Goal: Task Accomplishment & Management: Use online tool/utility

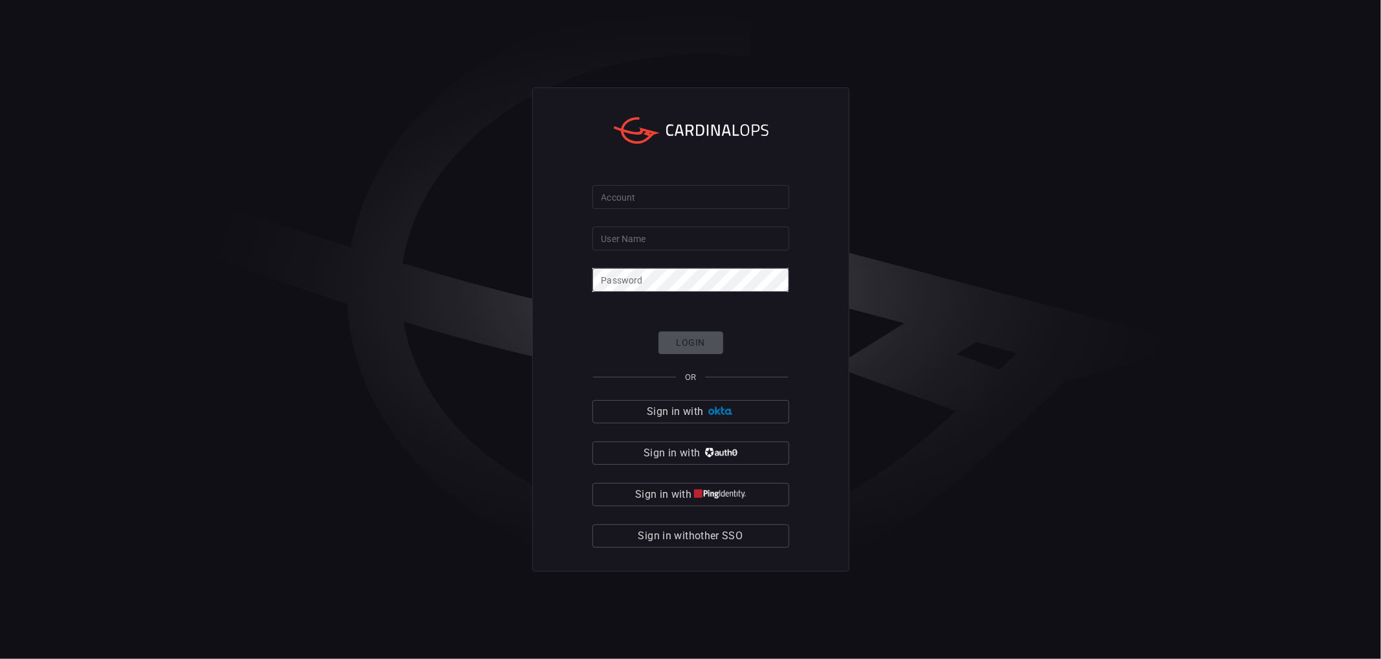
click at [650, 202] on input "Account" at bounding box center [691, 197] width 197 height 24
type input "cybershield360-primary"
click at [683, 240] on input "User Name" at bounding box center [691, 239] width 197 height 24
type input "eldorga"
click at [706, 335] on button "Login" at bounding box center [691, 343] width 65 height 23
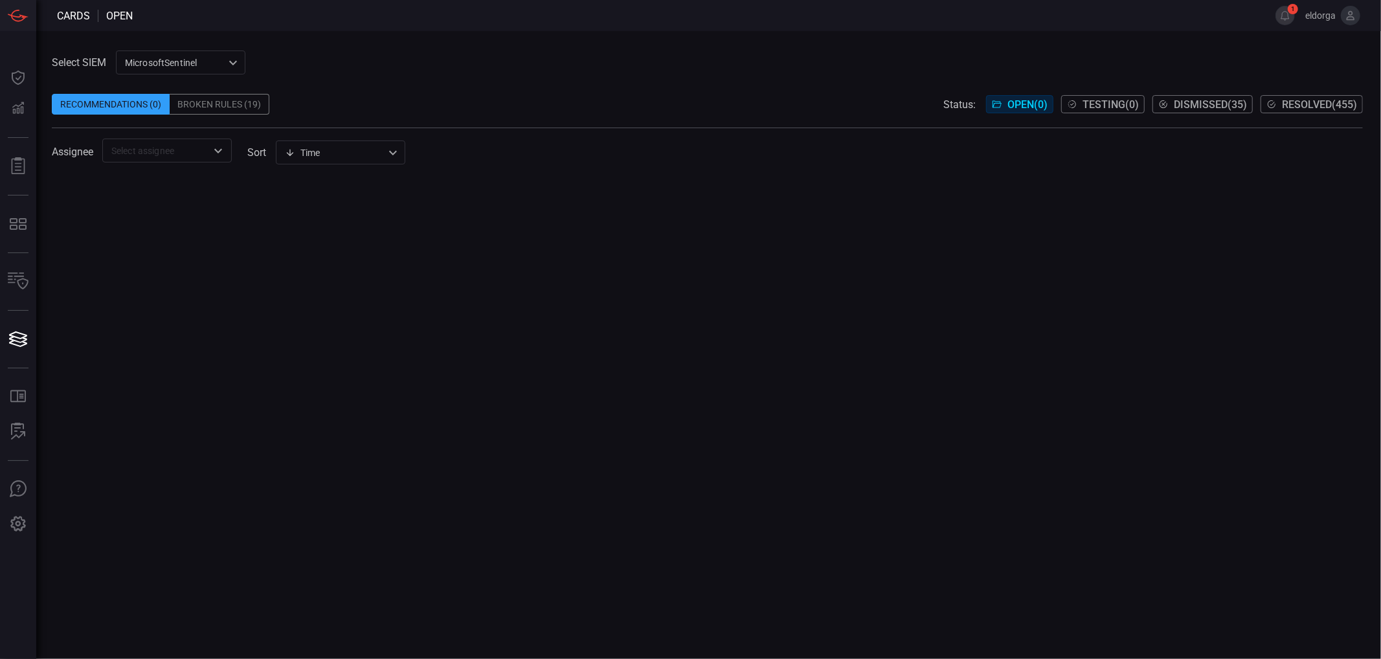
click at [240, 63] on div "MicrosoftSentinel 11c42ee3-b155-483d-a504-5846815c378e ​" at bounding box center [181, 63] width 130 height 24
click at [170, 109] on li "sentinel-2" at bounding box center [182, 111] width 130 height 21
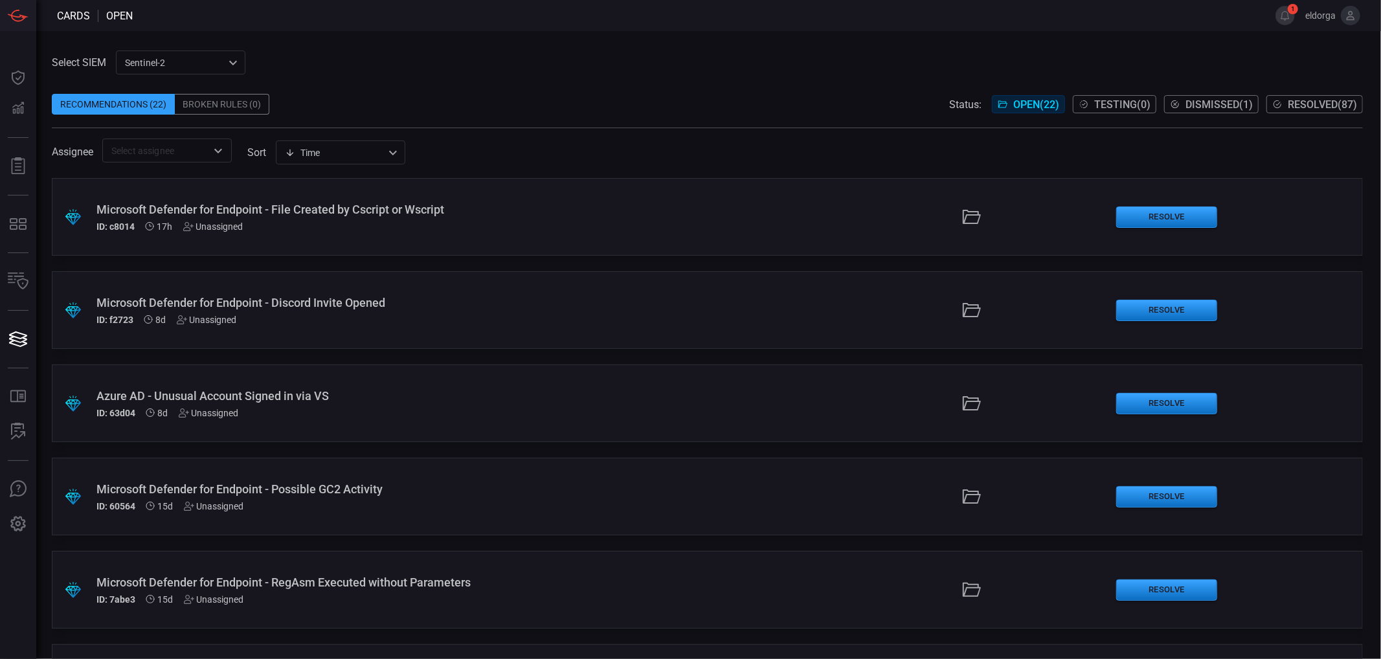
click at [364, 436] on div ".suggested_cards_icon{fill:url(#suggested_cards_icon);} Azure AD - Unusual Acco…" at bounding box center [707, 404] width 1311 height 78
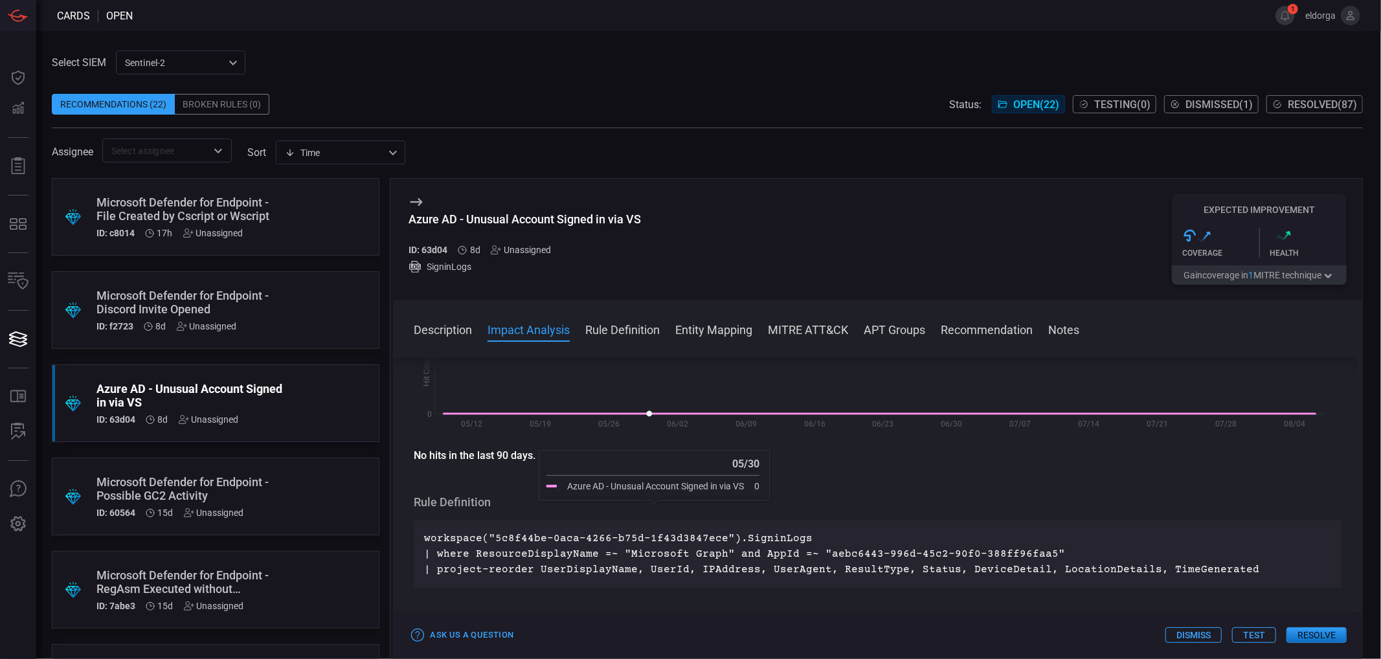
scroll to position [431, 0]
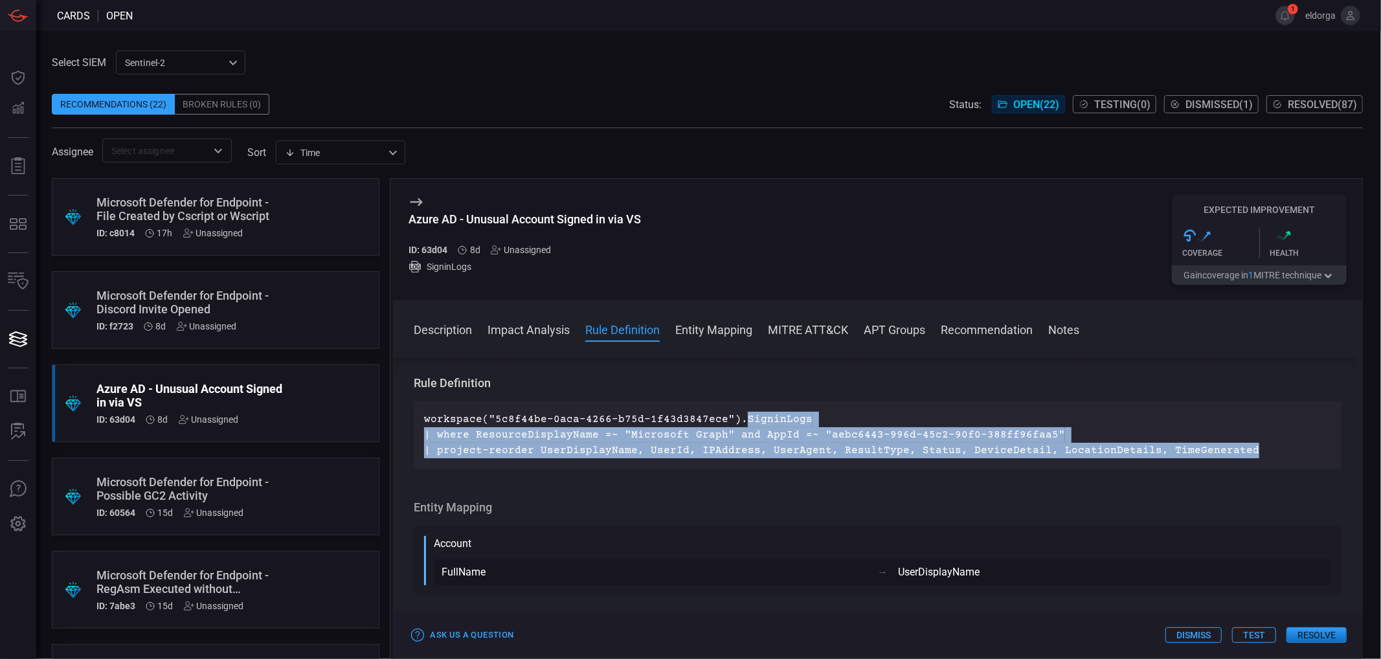
drag, startPoint x: 736, startPoint y: 418, endPoint x: 1305, endPoint y: 461, distance: 570.2
click at [1305, 461] on div "workspace("5c8f44be-0aca-4266-b75d-1f43d3847ece").SigninLogs | where ResourceDi…" at bounding box center [878, 434] width 928 height 67
copy p "SigninLogs | where ResourceDisplayName =~ "Microsoft Graph" and AppId =~ "aebc6…"
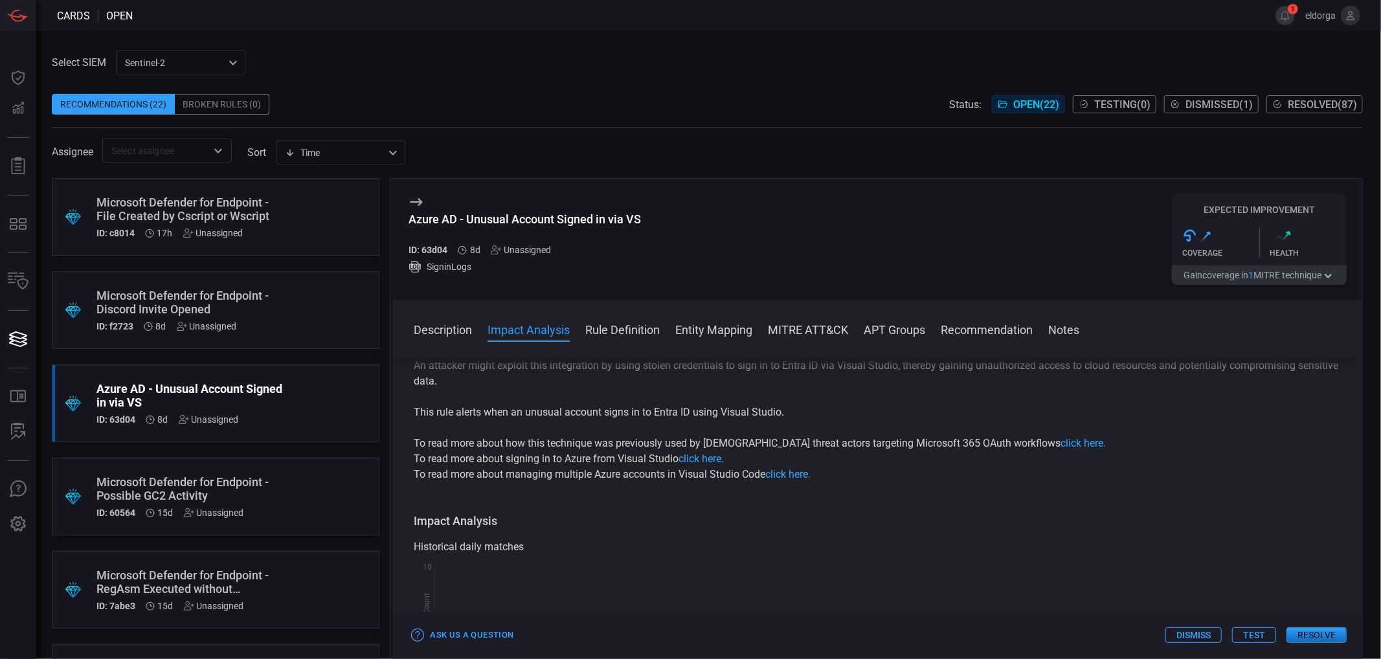
scroll to position [0, 0]
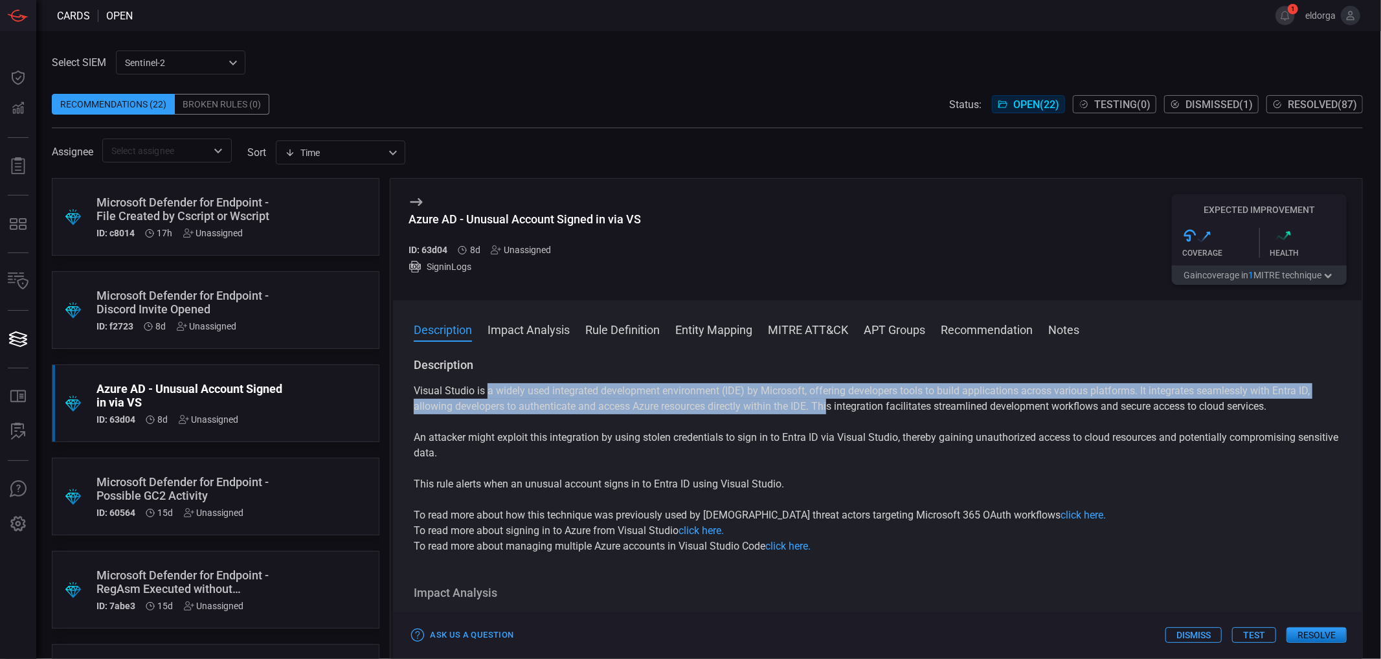
drag, startPoint x: 488, startPoint y: 399, endPoint x: 832, endPoint y: 411, distance: 344.1
click at [832, 411] on p "Visual Studio is a widely used integrated development environment (IDE) by Micr…" at bounding box center [878, 398] width 928 height 31
click at [831, 411] on p "Visual Studio is a widely used integrated development environment (IDE) by Micr…" at bounding box center [878, 398] width 928 height 31
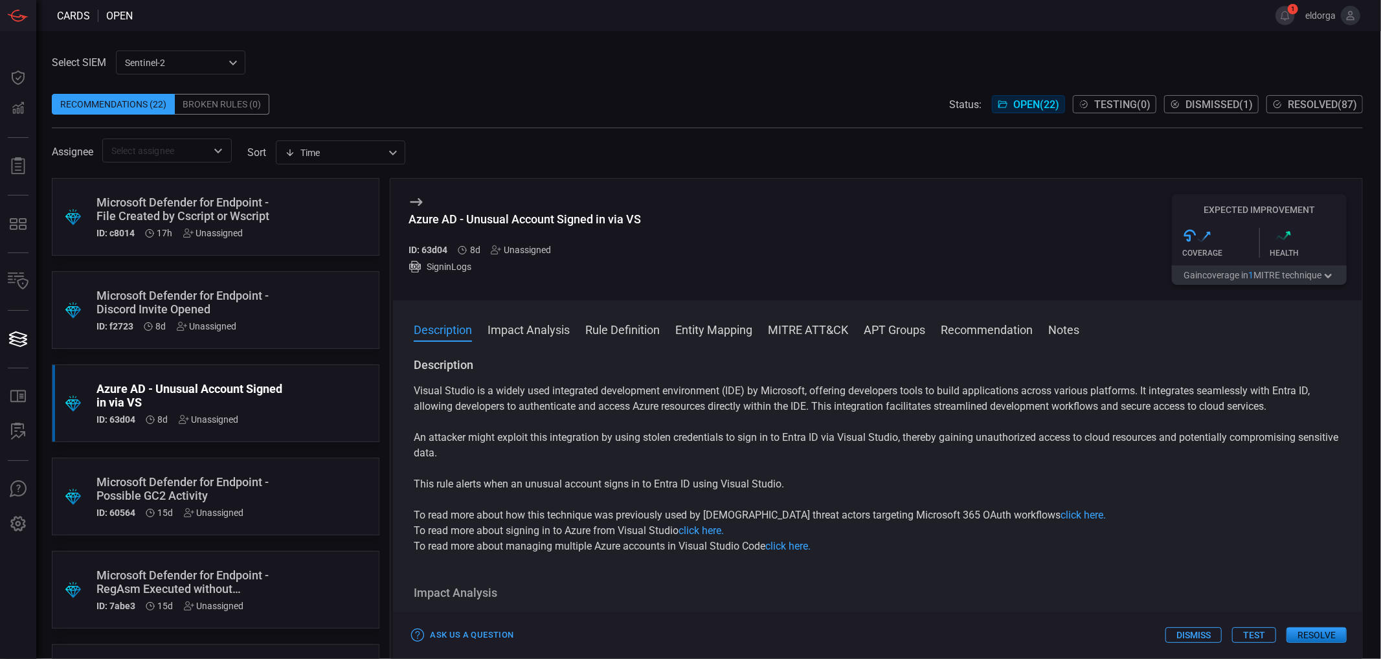
click at [267, 229] on div "ID: c8014 17h Unassigned" at bounding box center [190, 233] width 189 height 10
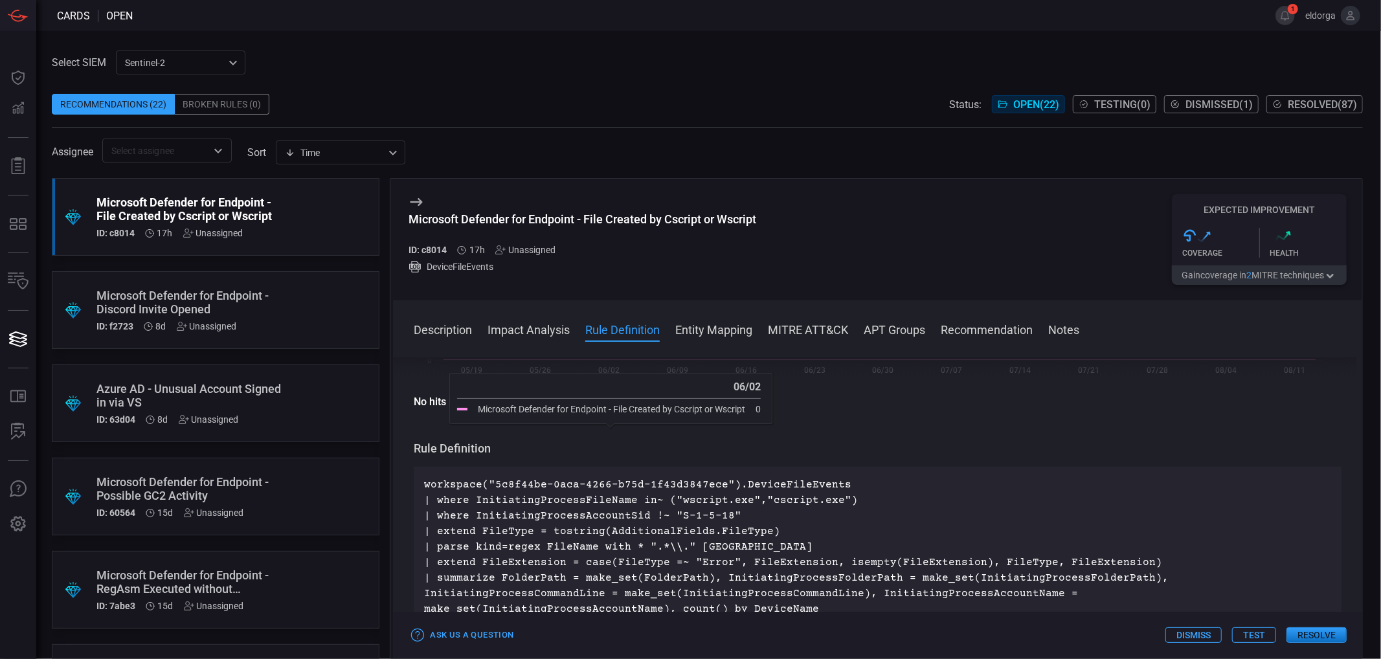
scroll to position [359, 0]
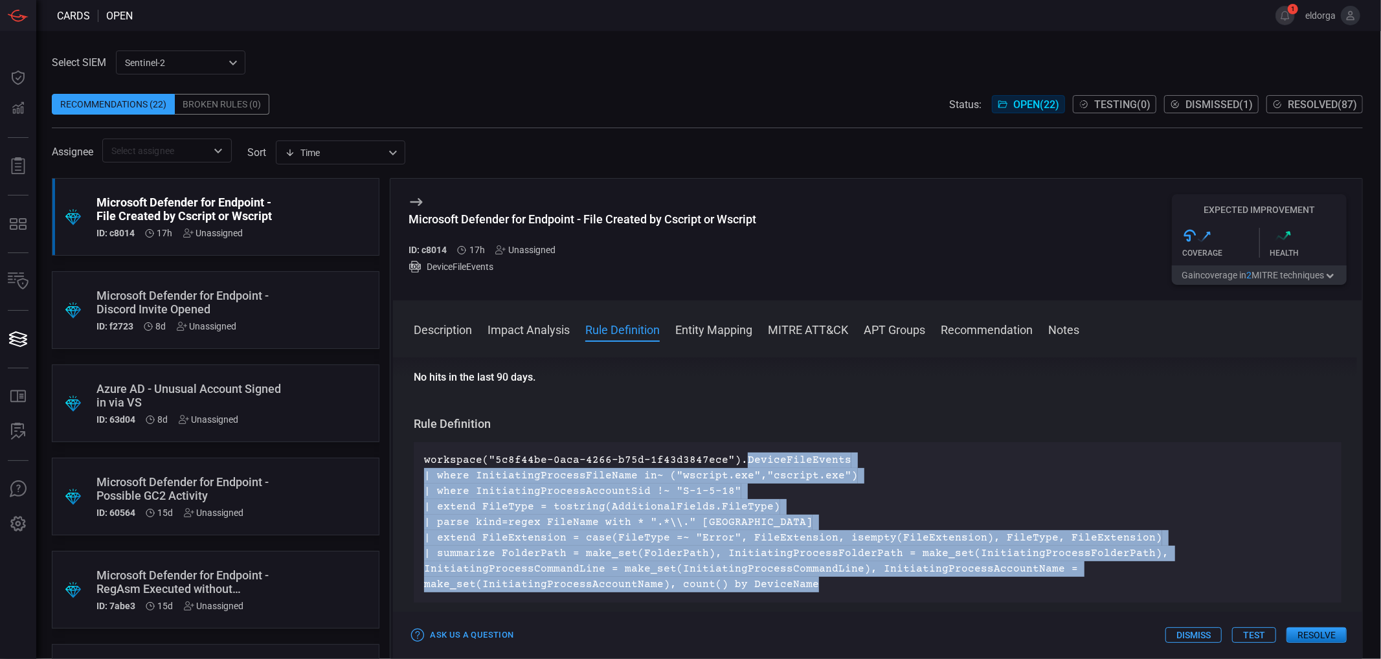
drag, startPoint x: 733, startPoint y: 461, endPoint x: 1265, endPoint y: 581, distance: 545.6
click at [1265, 581] on div "workspace("5c8f44be-0aca-4266-b75d-1f43d3847ece").DeviceFileEvents | where Init…" at bounding box center [878, 522] width 928 height 161
copy p "DeviceFileEvents | where InitiatingProcessFileName in~ ("wscript.exe","cscript.…"
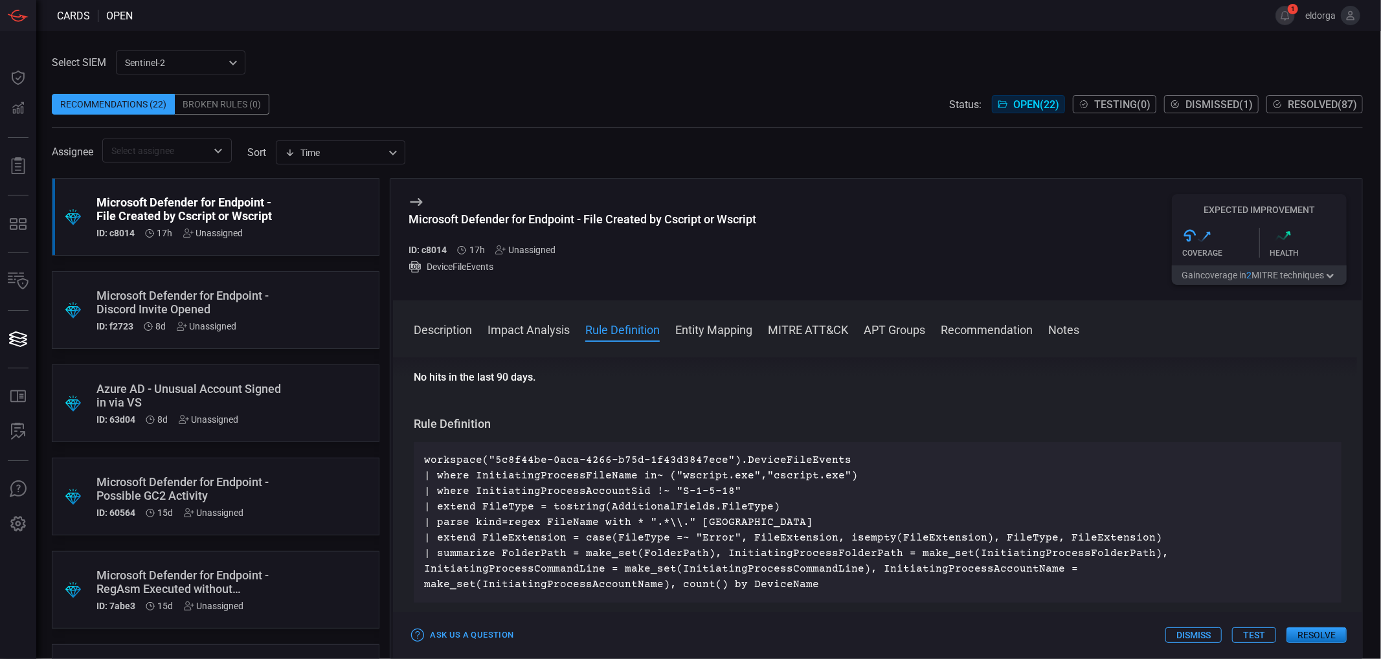
click at [651, 346] on span at bounding box center [877, 347] width 969 height 21
click at [536, 245] on div "Unassigned" at bounding box center [525, 250] width 60 height 10
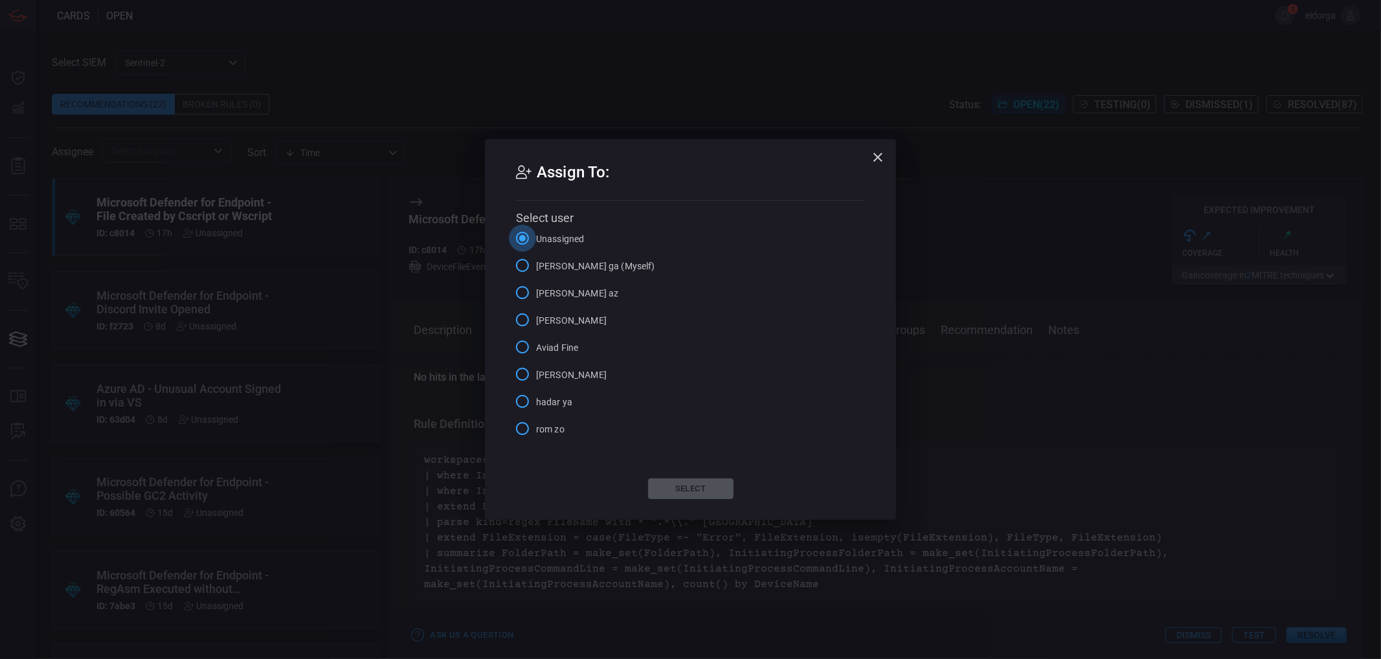
click at [532, 249] on input "Unassigned" at bounding box center [522, 238] width 27 height 27
click at [541, 266] on span "[PERSON_NAME] ga (Myself)" at bounding box center [595, 267] width 119 height 14
click at [536, 266] on input "[PERSON_NAME] ga (Myself)" at bounding box center [522, 265] width 27 height 27
click at [677, 493] on button "Select" at bounding box center [690, 489] width 85 height 21
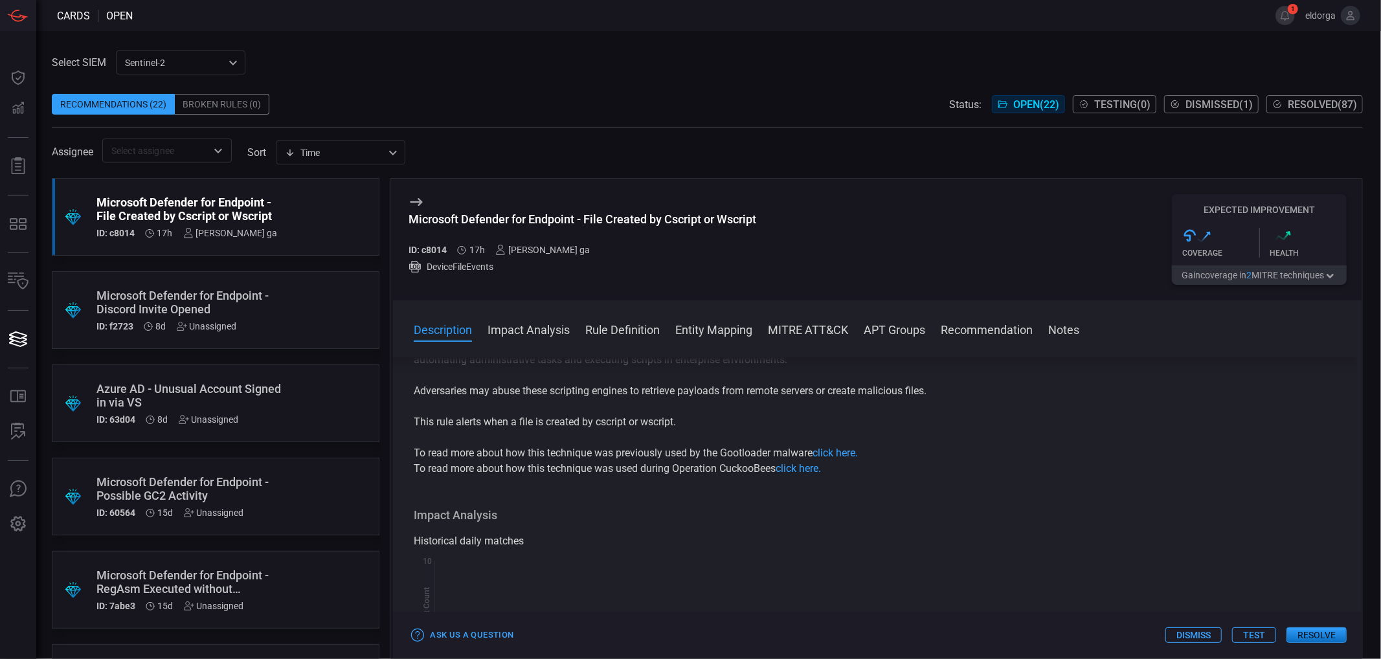
scroll to position [72, 0]
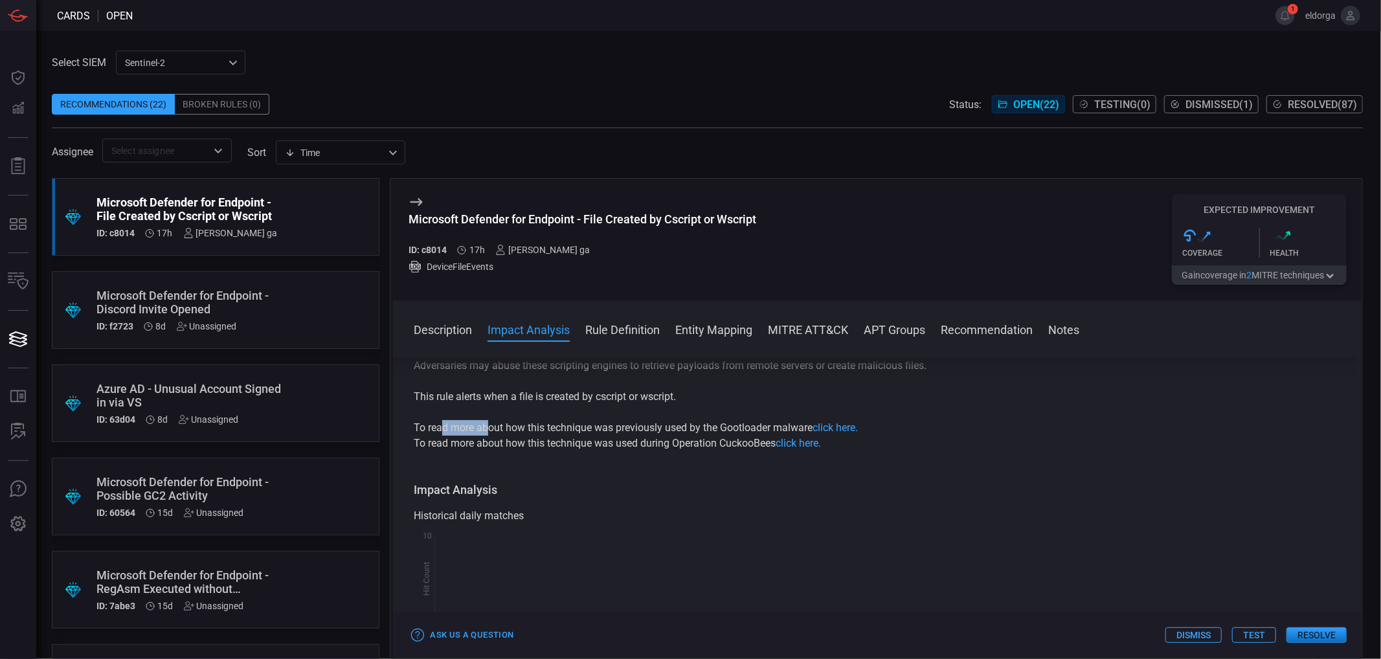
drag, startPoint x: 444, startPoint y: 430, endPoint x: 487, endPoint y: 426, distance: 43.6
click at [487, 426] on p "To read more about how this technique was previously used by the Gootloader mal…" at bounding box center [878, 428] width 928 height 16
click at [488, 426] on p "To read more about how this technique was previously used by the Gootloader mal…" at bounding box center [878, 428] width 928 height 16
click at [1303, 629] on button "Resolve" at bounding box center [1317, 635] width 60 height 16
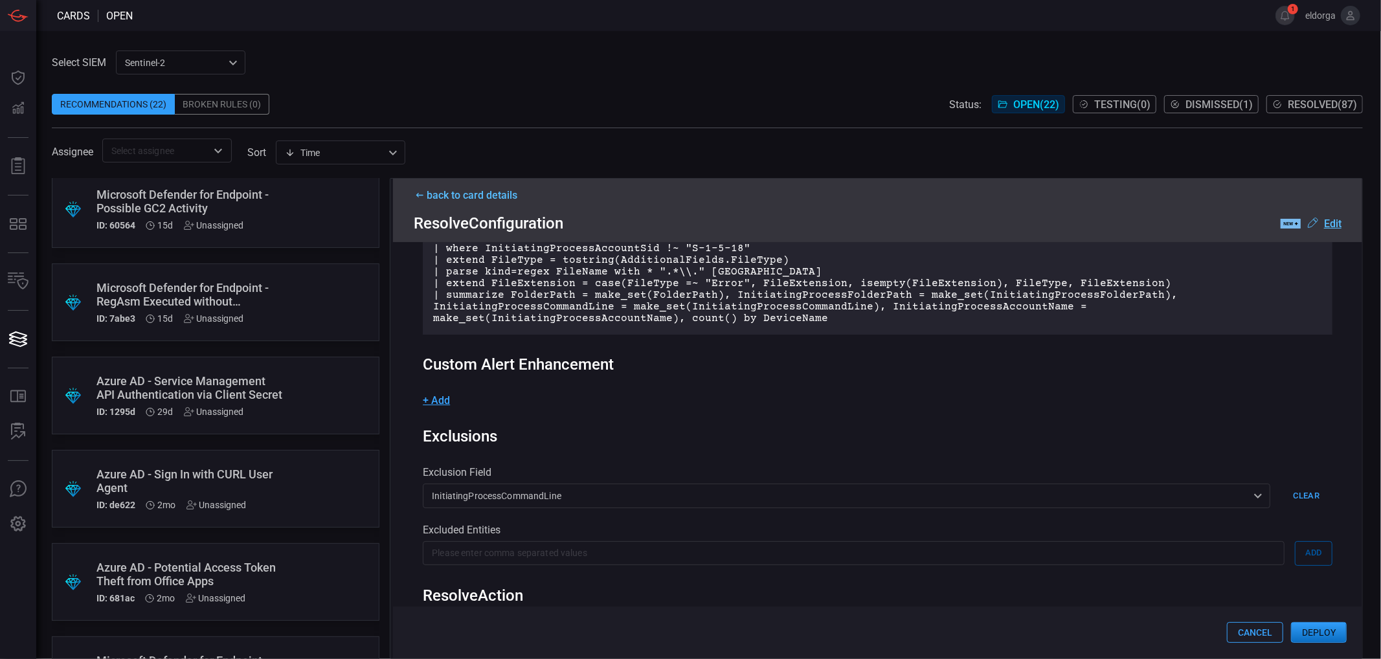
scroll to position [71, 0]
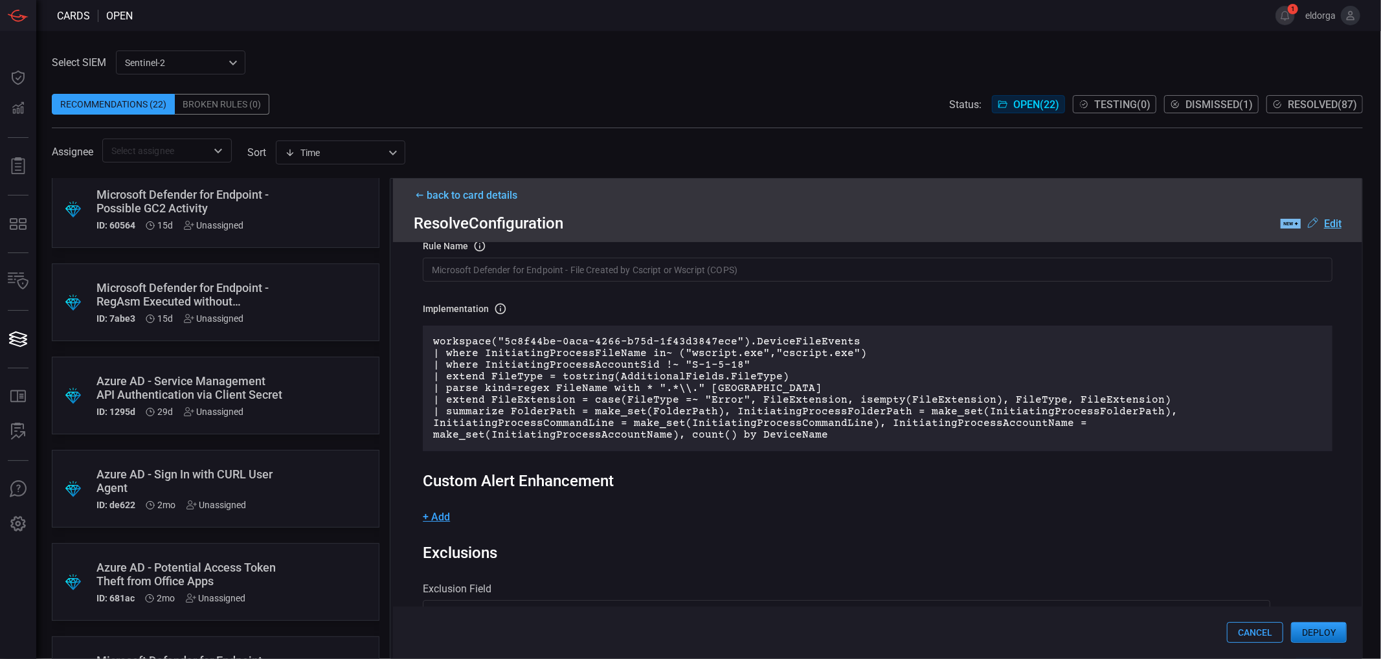
click at [1318, 632] on button "Deploy" at bounding box center [1319, 632] width 56 height 21
